Goal: Task Accomplishment & Management: Manage account settings

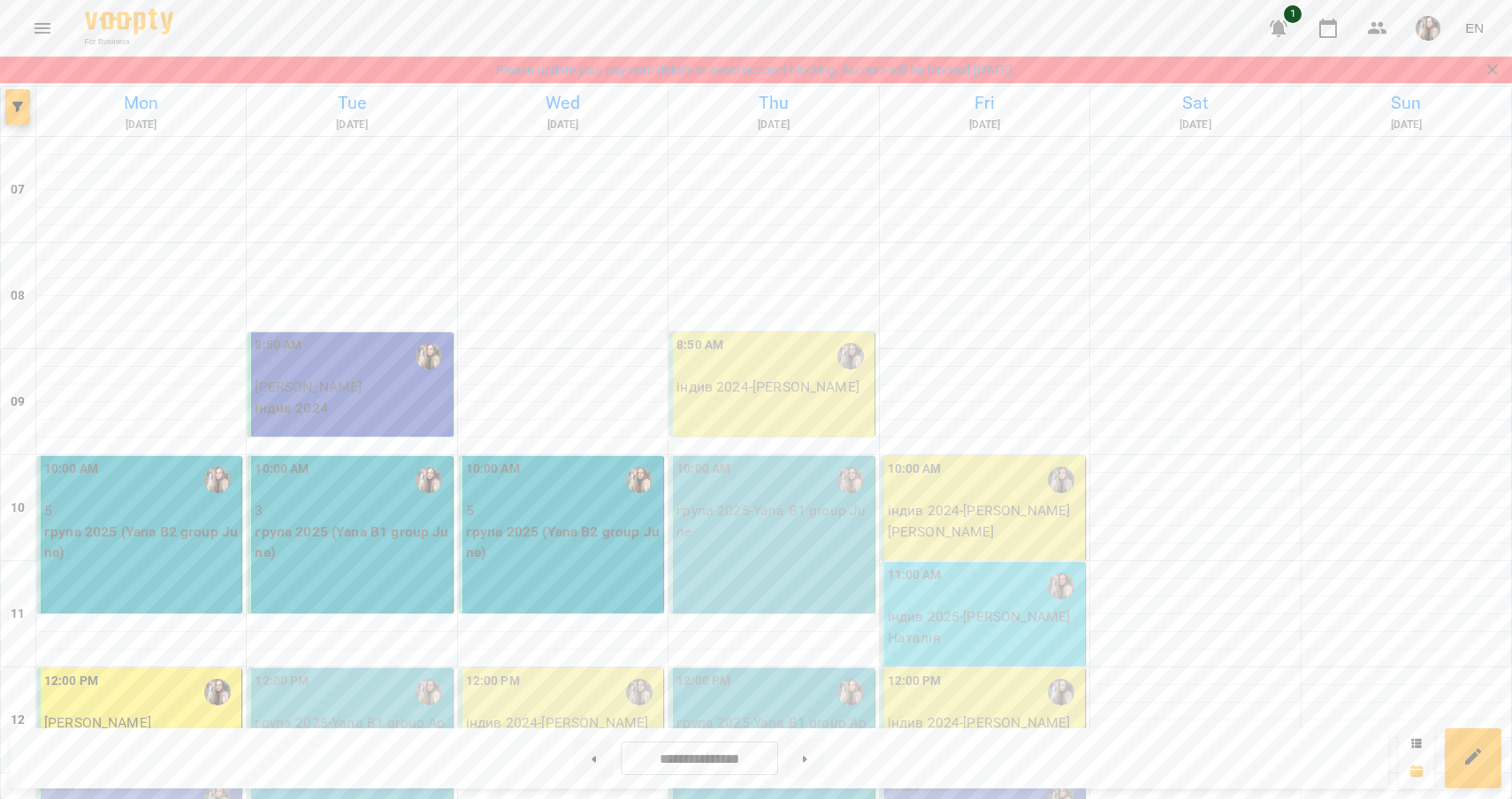
scroll to position [195, 0]
click at [589, 668] on div "12:00 PM індив 2024 - [PERSON_NAME] [PERSON_NAME]" at bounding box center [561, 721] width 205 height 104
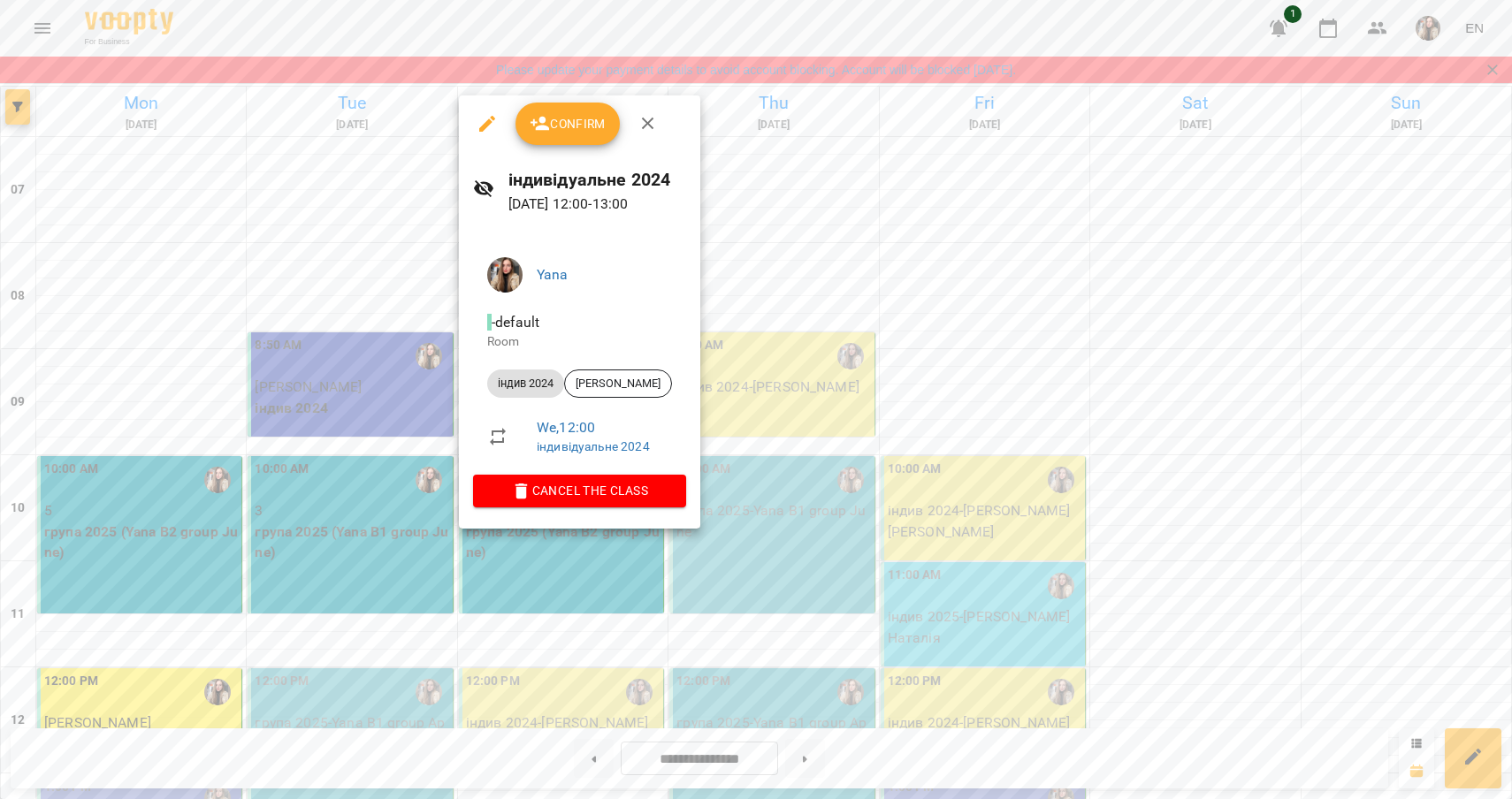
click at [568, 140] on button "Confirm" at bounding box center [568, 123] width 105 height 42
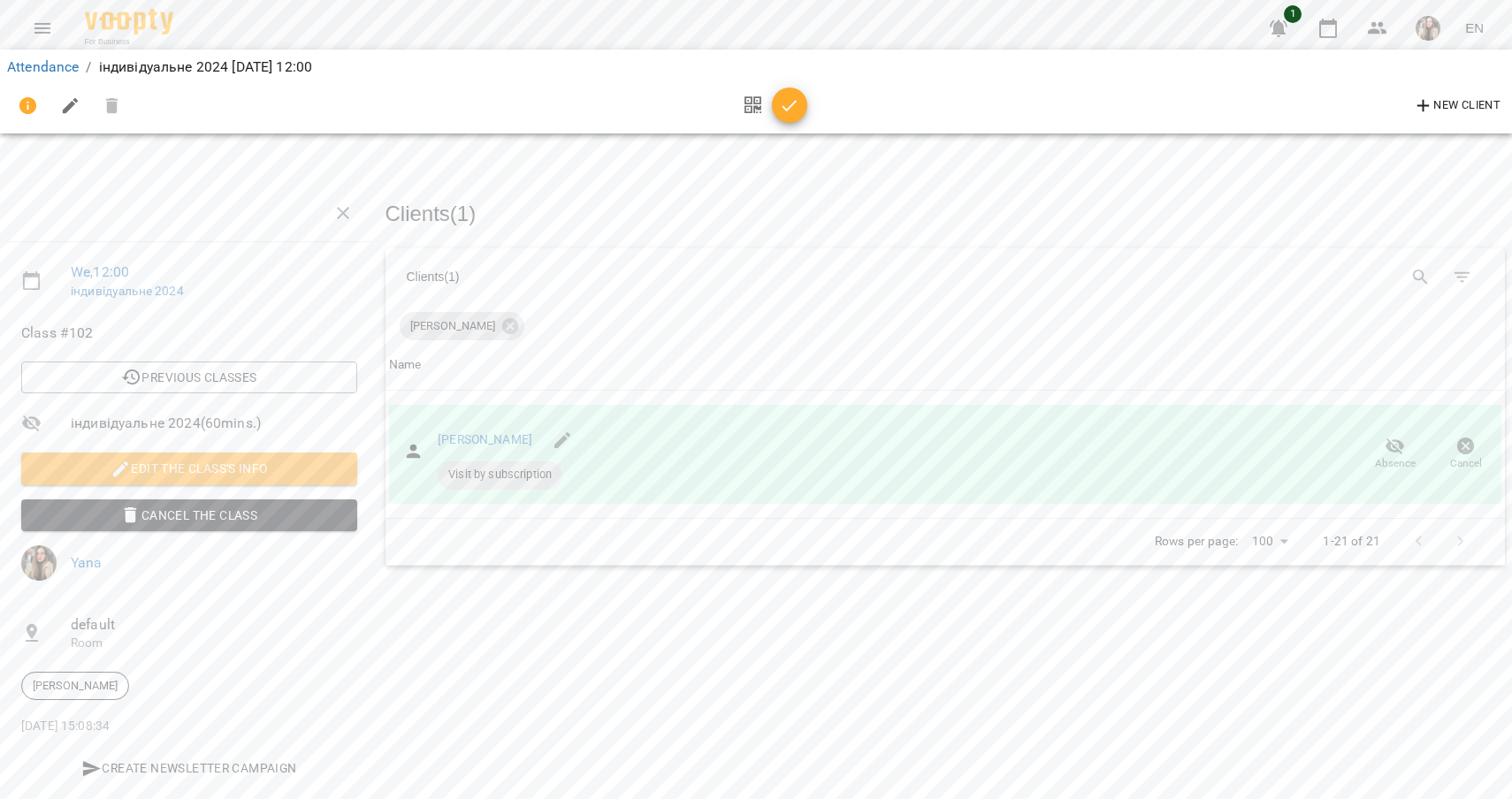
click at [787, 103] on icon "button" at bounding box center [789, 106] width 22 height 22
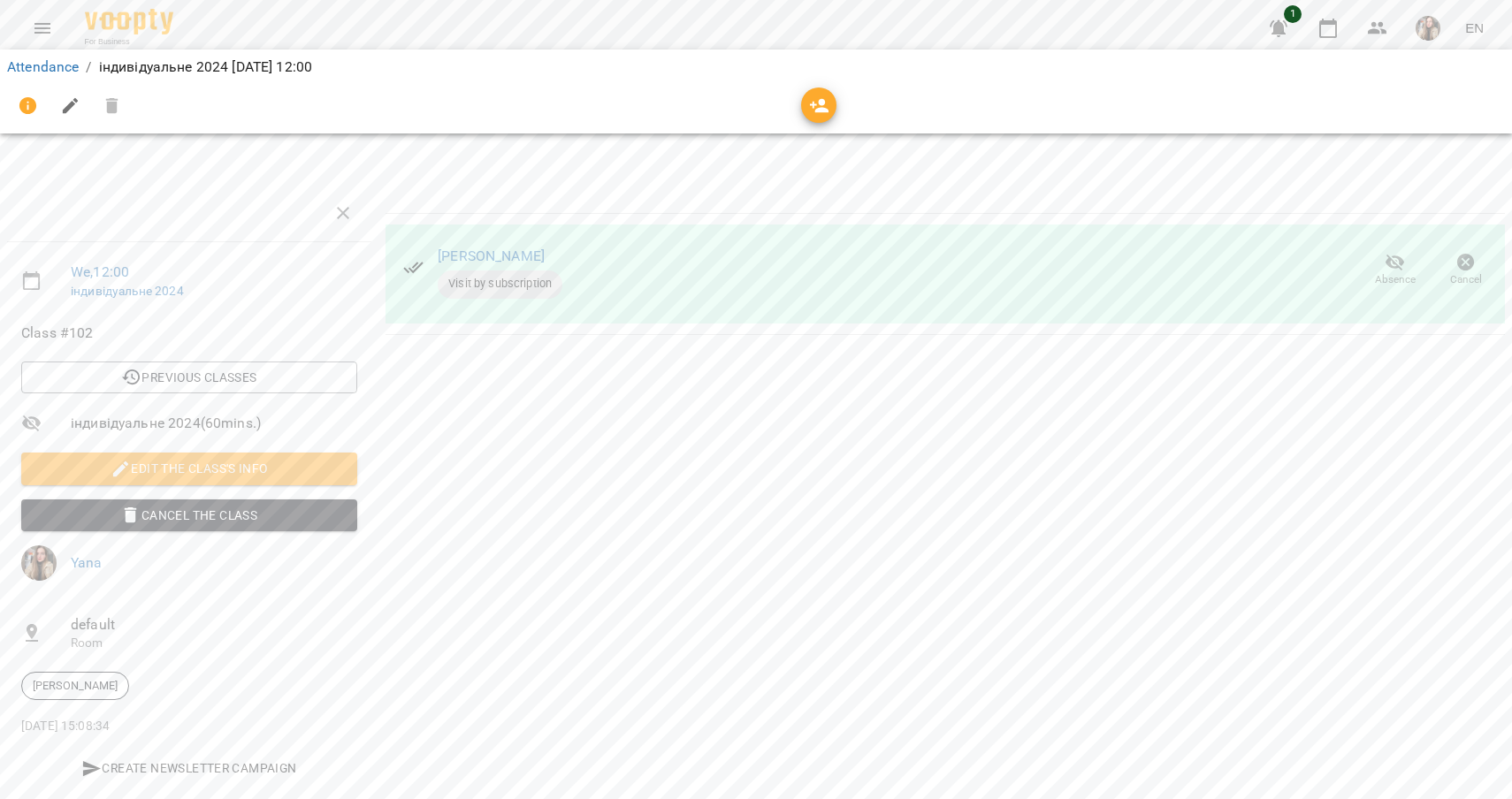
click at [43, 58] on li "Attendance" at bounding box center [42, 68] width 71 height 22
click at [43, 68] on link "Attendance" at bounding box center [42, 67] width 71 height 17
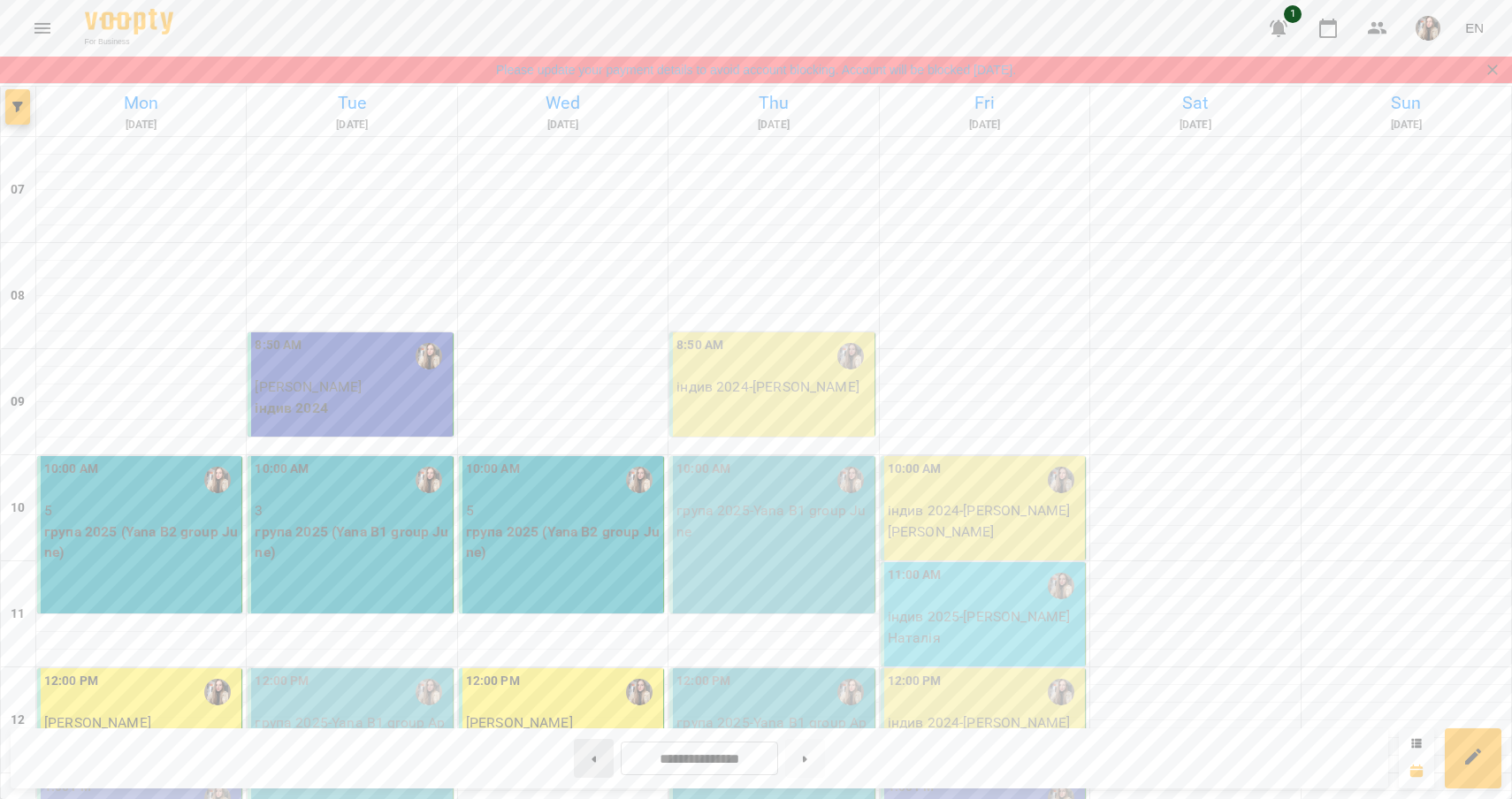
click at [593, 763] on button at bounding box center [594, 758] width 40 height 39
type input "**********"
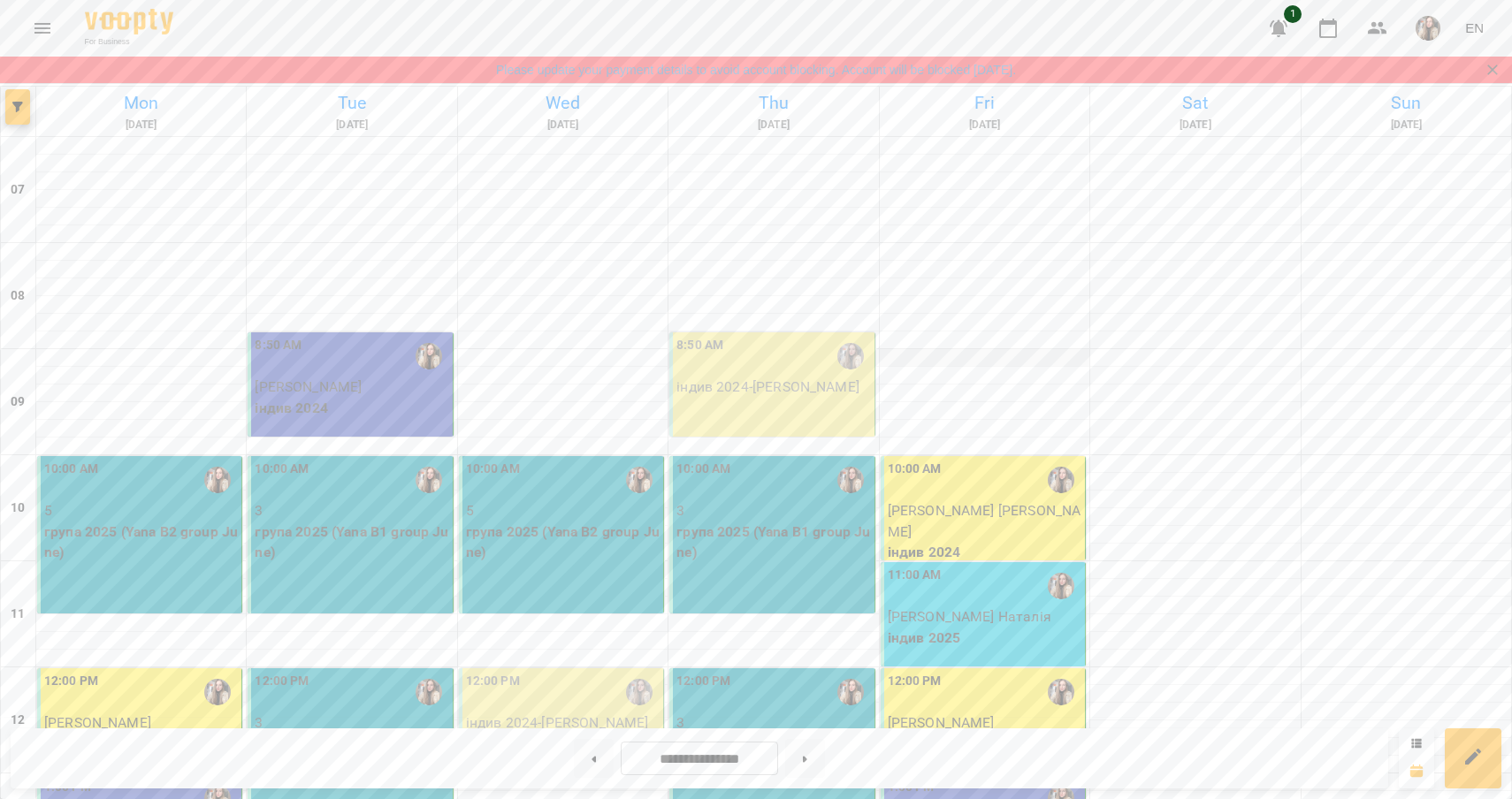
scroll to position [70, 0]
click at [837, 334] on div "8:50 AM індив 2024 - [PERSON_NAME]" at bounding box center [772, 385] width 205 height 104
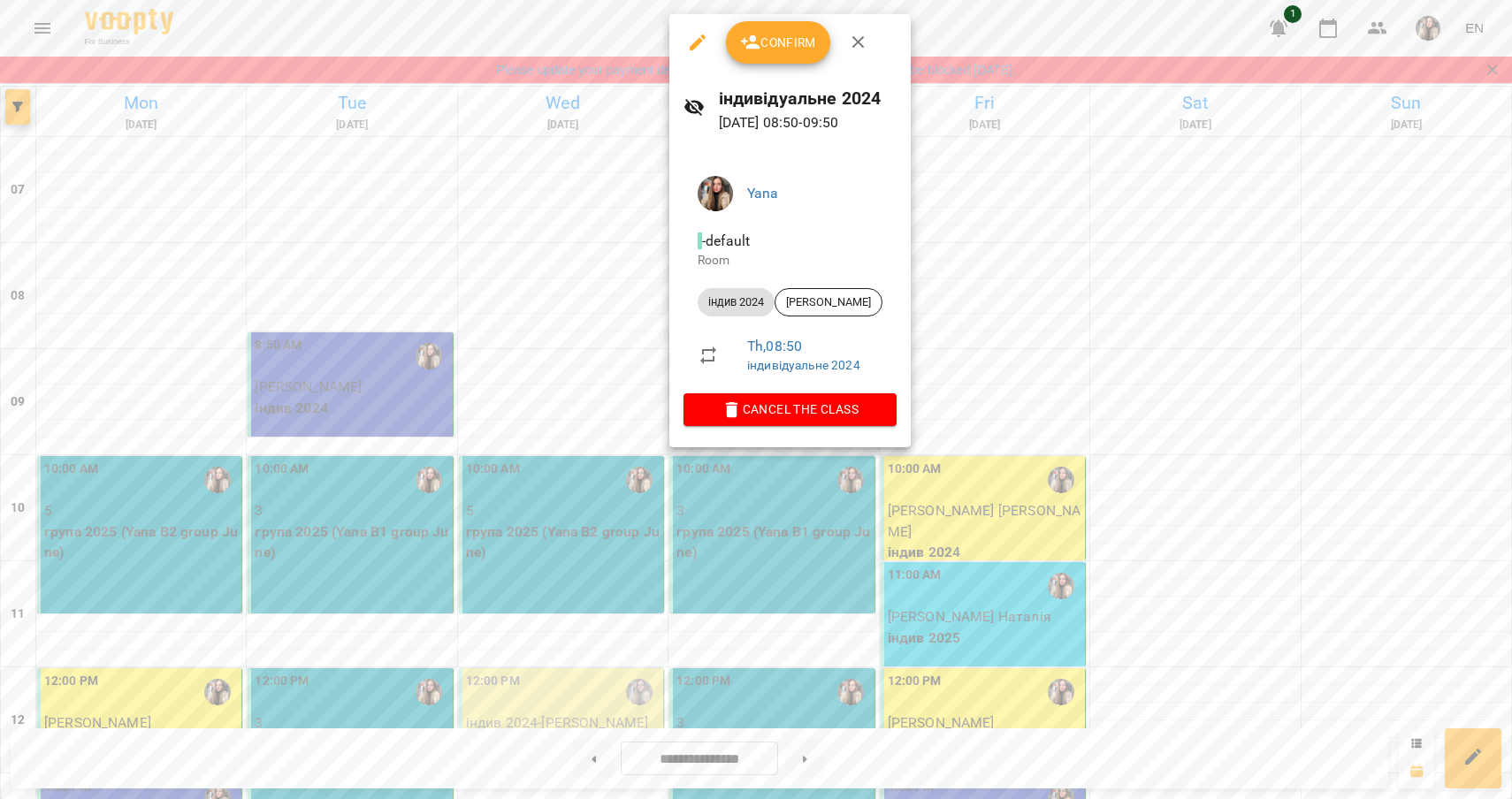
click at [777, 47] on span "Confirm" at bounding box center [778, 42] width 76 height 22
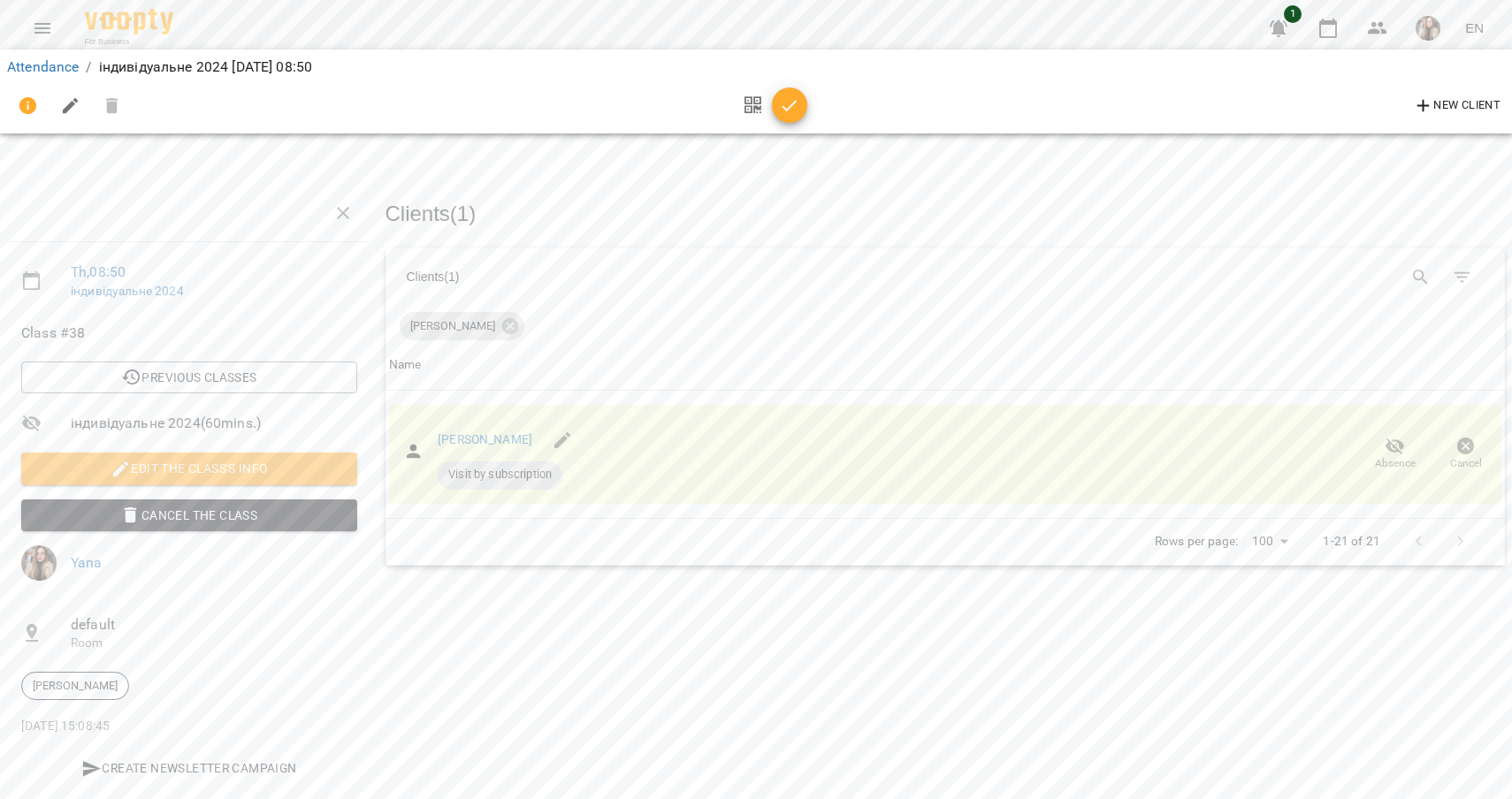
click at [791, 118] on button "button" at bounding box center [789, 104] width 35 height 35
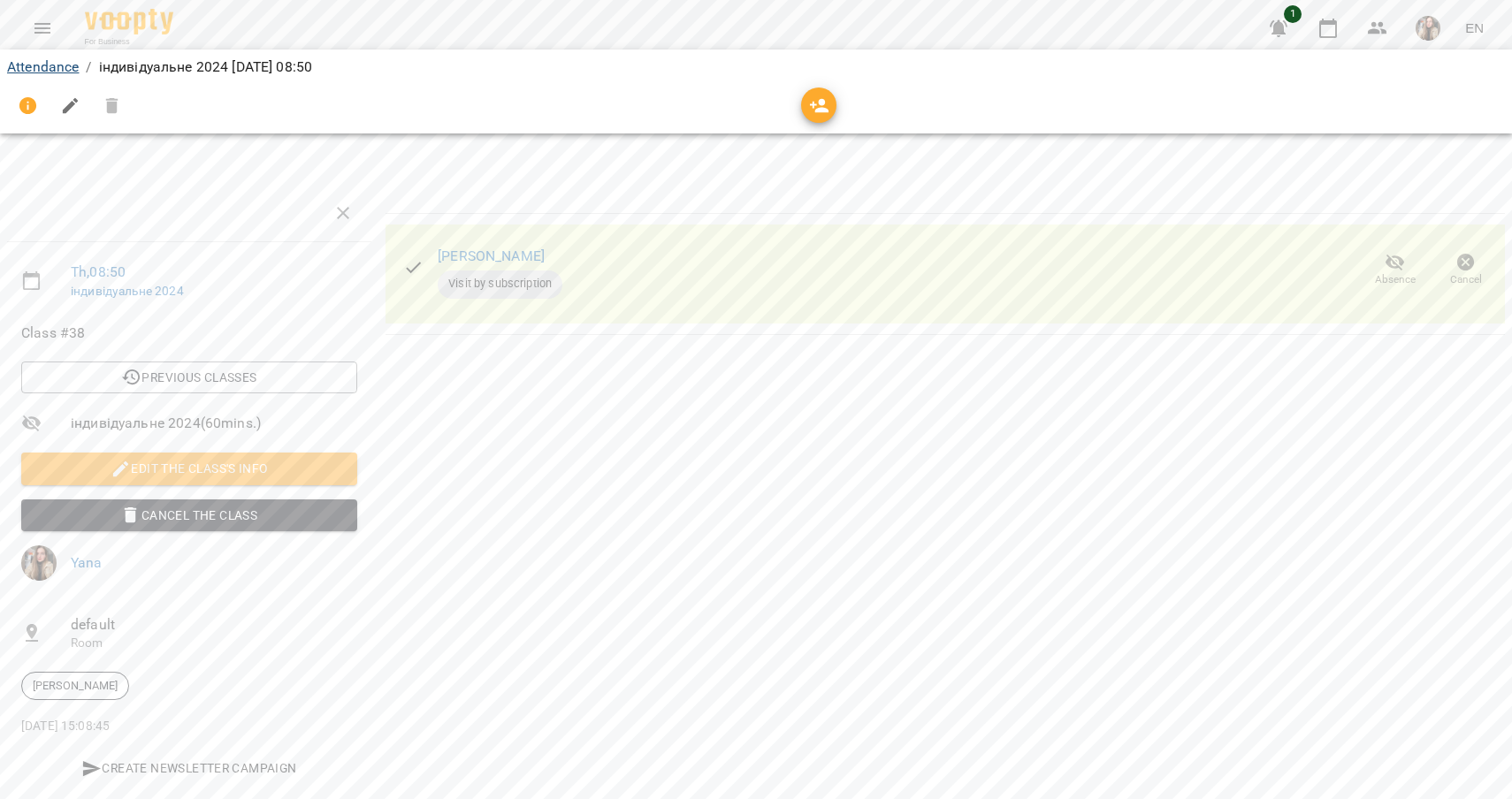
click at [67, 68] on link "Attendance" at bounding box center [42, 67] width 71 height 17
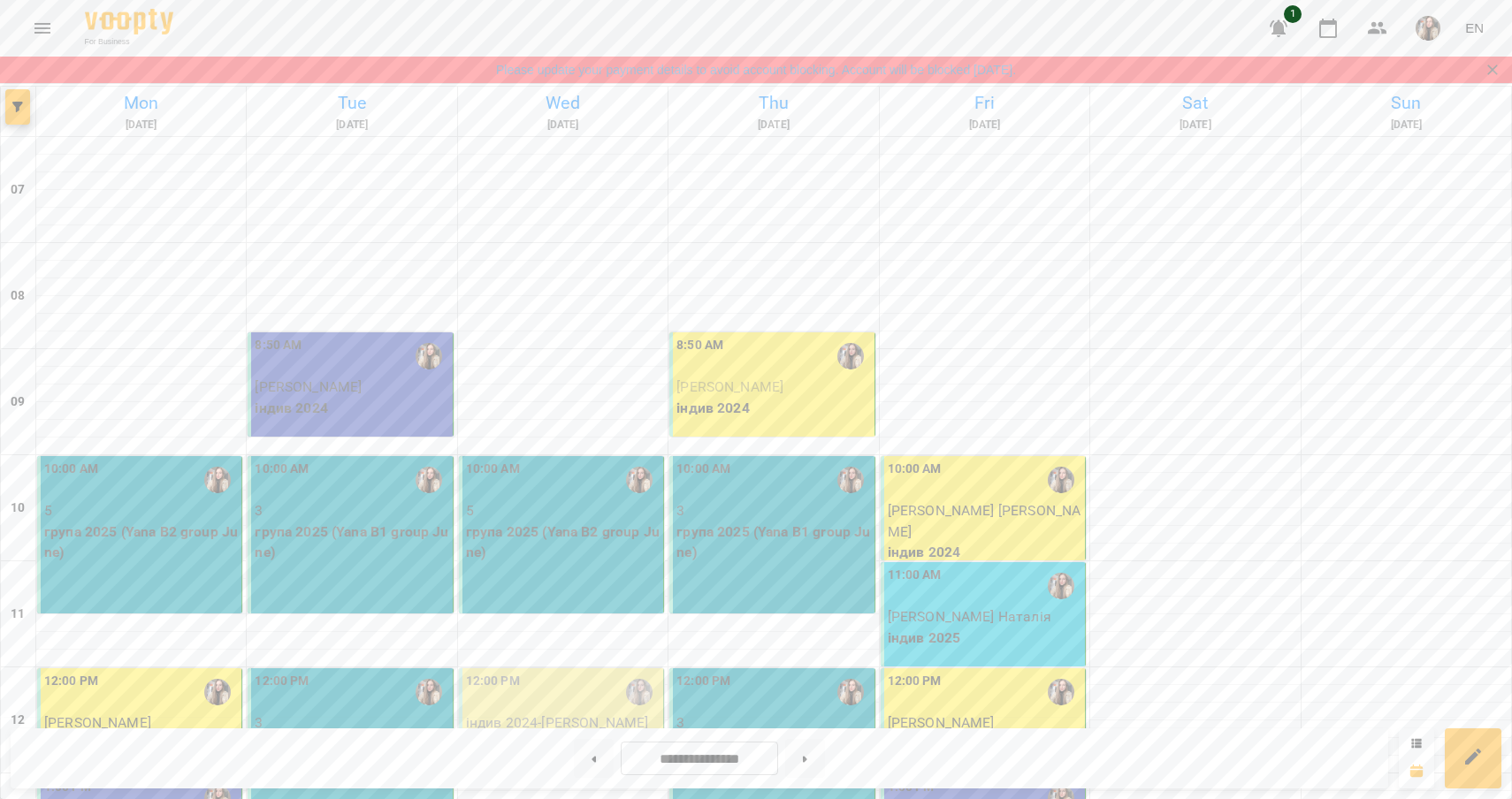
scroll to position [403, 0]
click at [817, 753] on button at bounding box center [805, 758] width 40 height 39
type input "**********"
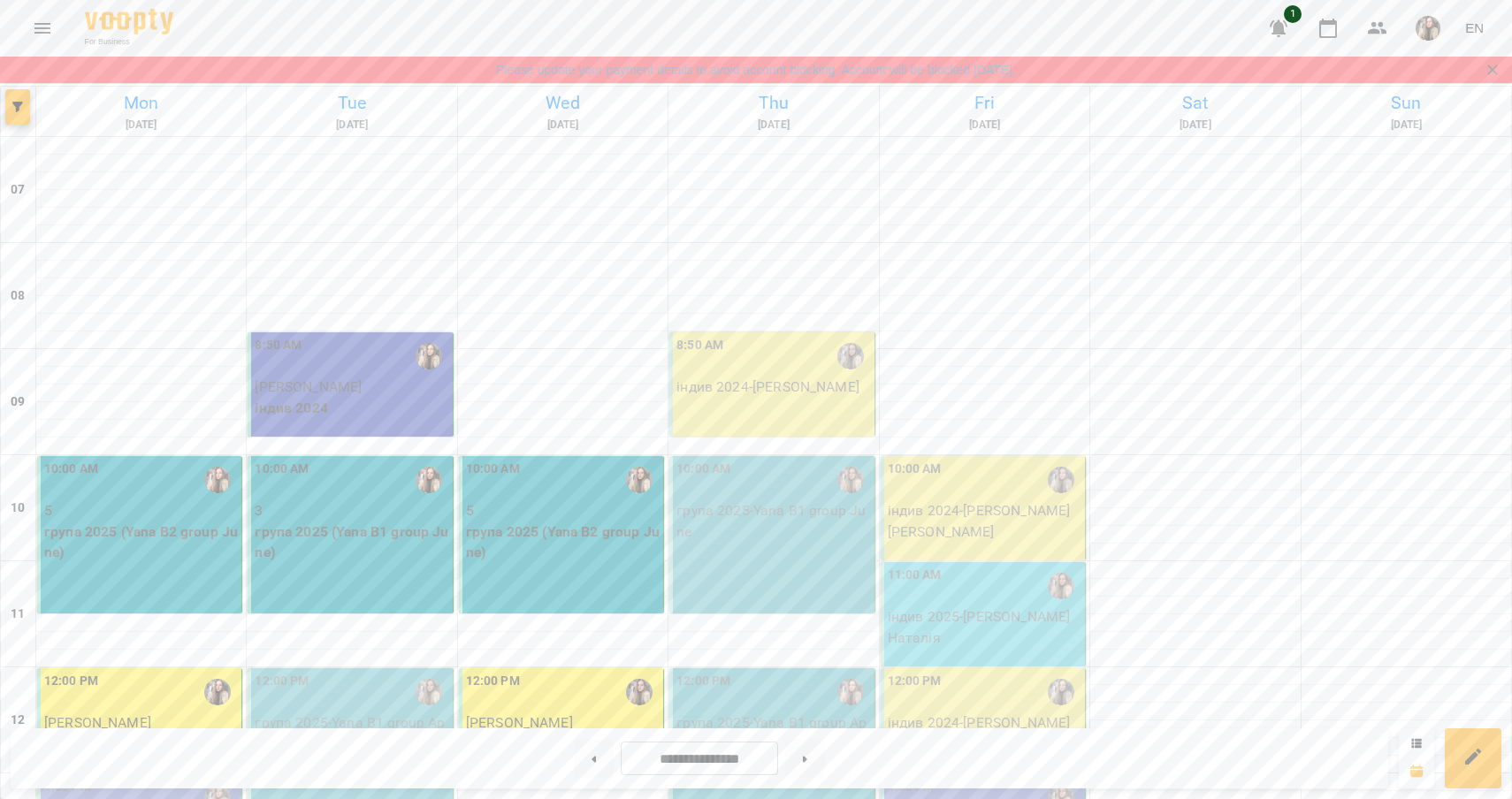
scroll to position [167, 0]
